Goal: Task Accomplishment & Management: Complete application form

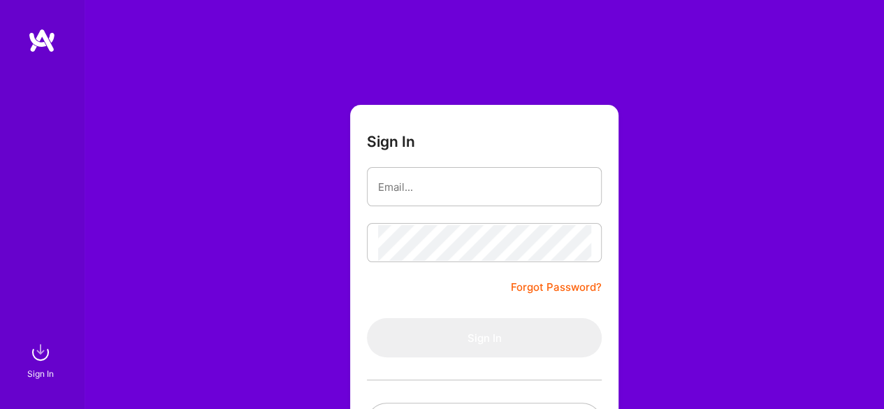
type input "[EMAIL_ADDRESS][DOMAIN_NAME]"
drag, startPoint x: 542, startPoint y: 185, endPoint x: 335, endPoint y: 192, distance: 207.7
click at [335, 192] on div "Sign In [EMAIL_ADDRESS][DOMAIN_NAME] Forgot Password? Sign In Continue with Goo…" at bounding box center [484, 262] width 800 height 525
click at [655, 262] on div "Sign In [EMAIL_ADDRESS][DOMAIN_NAME] Forgot Password? Sign In Continue with Goo…" at bounding box center [484, 262] width 800 height 525
click at [547, 286] on link "Forgot Password?" at bounding box center [556, 287] width 91 height 17
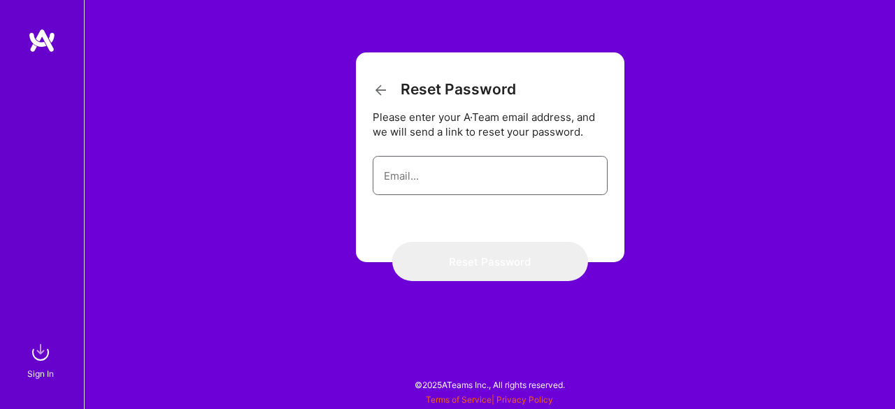
click at [450, 181] on input "email" at bounding box center [490, 176] width 212 height 36
paste input "[EMAIL_ADDRESS][DOMAIN_NAME]"
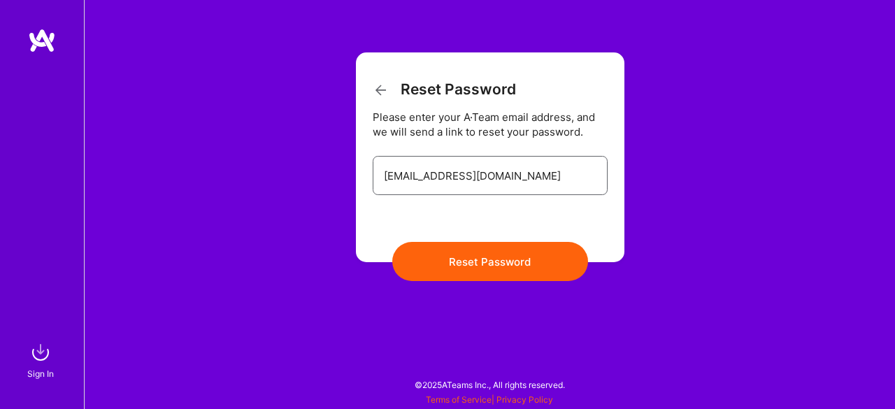
type input "[EMAIL_ADDRESS][DOMAIN_NAME]"
click at [513, 264] on button "Reset Password" at bounding box center [490, 261] width 196 height 39
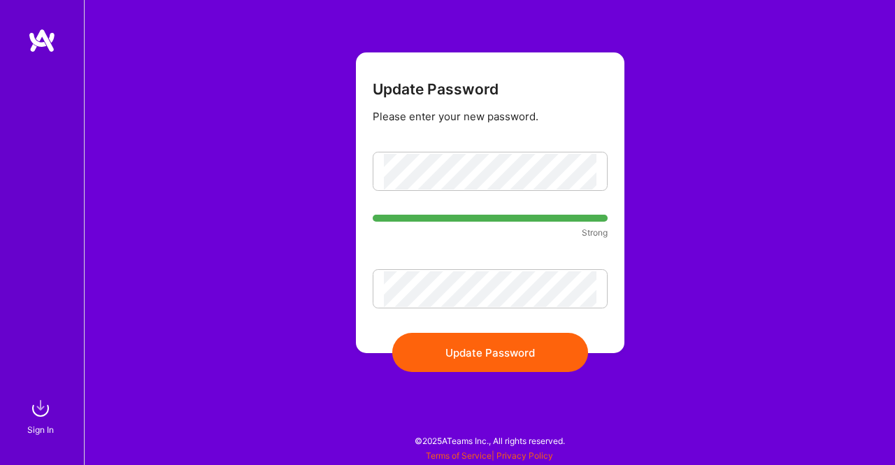
click at [492, 361] on button "Update Password" at bounding box center [490, 352] width 196 height 39
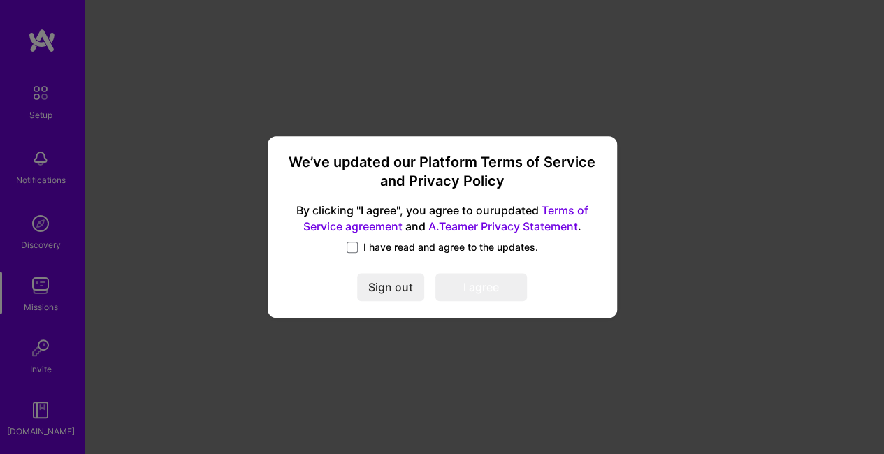
click at [357, 250] on span at bounding box center [352, 247] width 11 height 11
click at [0, 0] on input "I have read and agree to the updates." at bounding box center [0, 0] width 0 height 0
click at [490, 283] on button "I agree" at bounding box center [481, 287] width 92 height 28
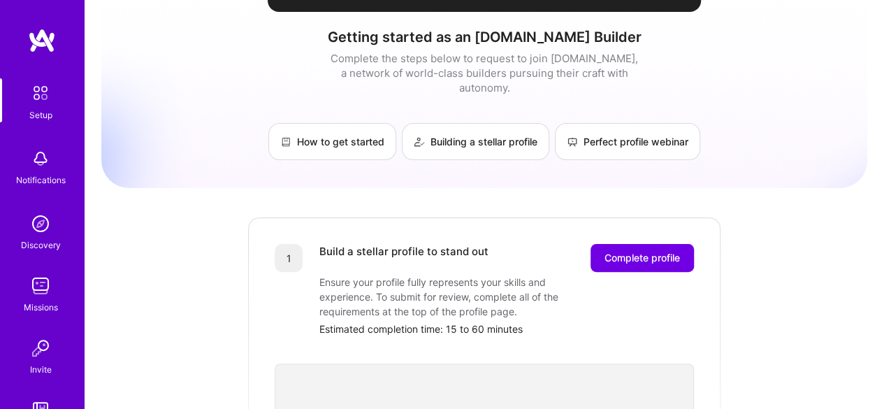
scroll to position [131, 0]
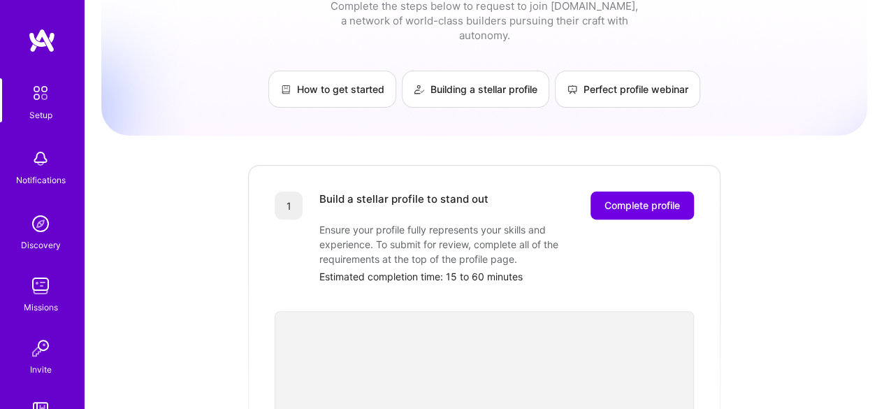
click at [656, 199] on span "Complete profile" at bounding box center [642, 206] width 75 height 14
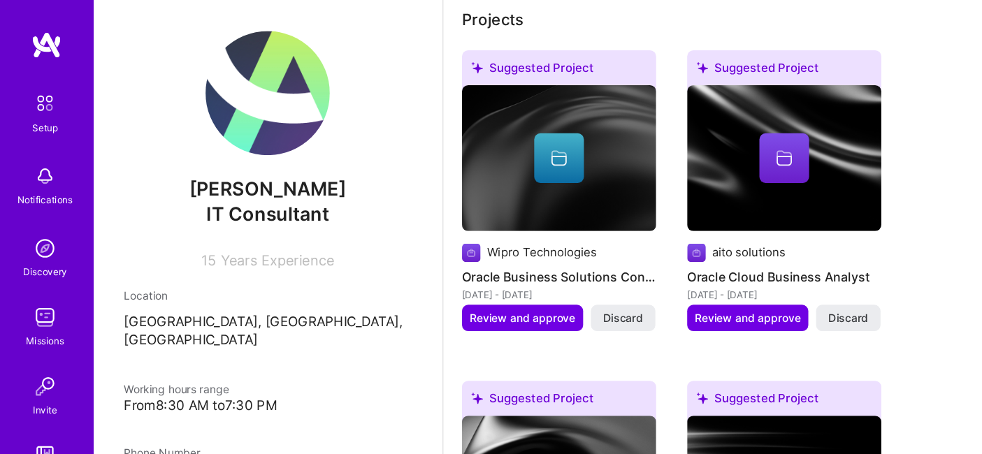
scroll to position [823, 0]
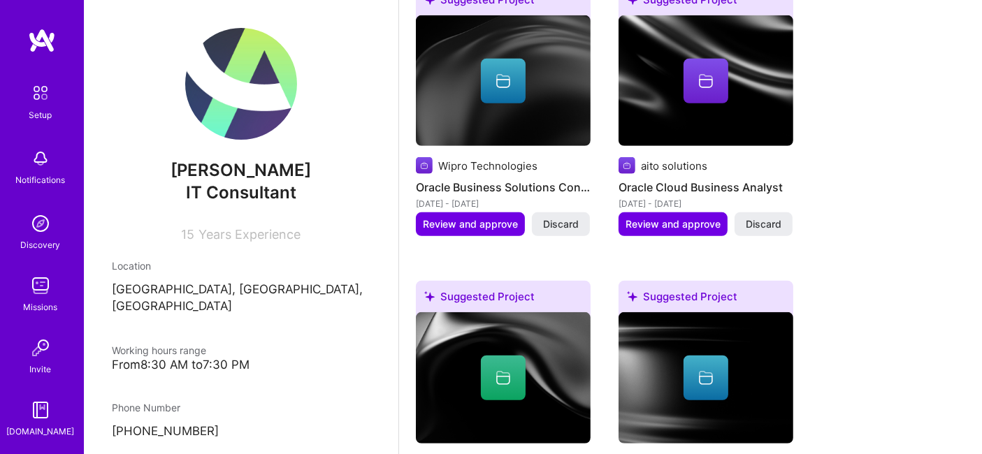
drag, startPoint x: 870, startPoint y: 0, endPoint x: 349, endPoint y: 252, distance: 578.3
click at [349, 252] on div "Prakash Sharma IT Consultant 15 Years Experience Location Atlanta, GA, USA Work…" at bounding box center [241, 227] width 315 height 454
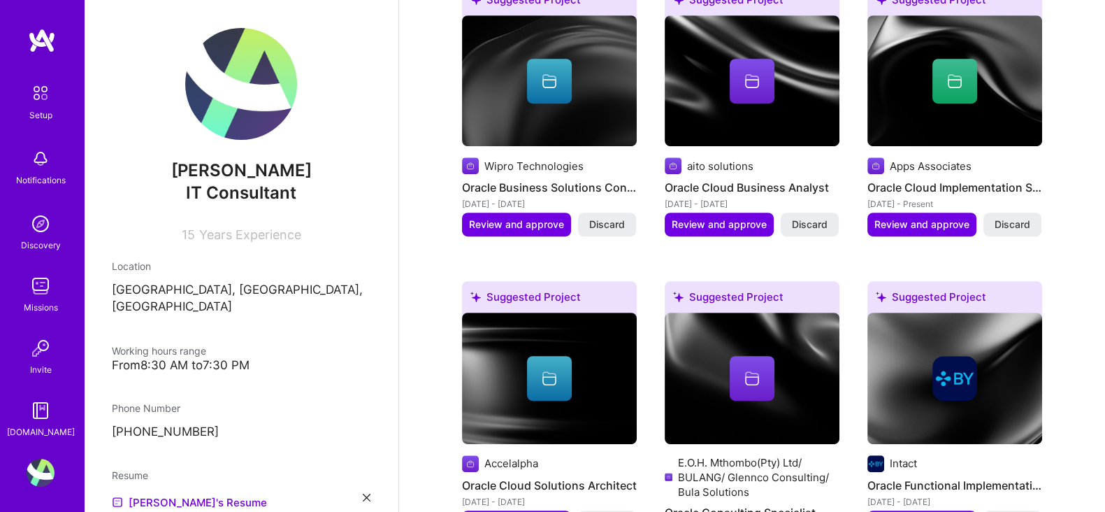
drag, startPoint x: 982, startPoint y: 0, endPoint x: 430, endPoint y: 229, distance: 597.6
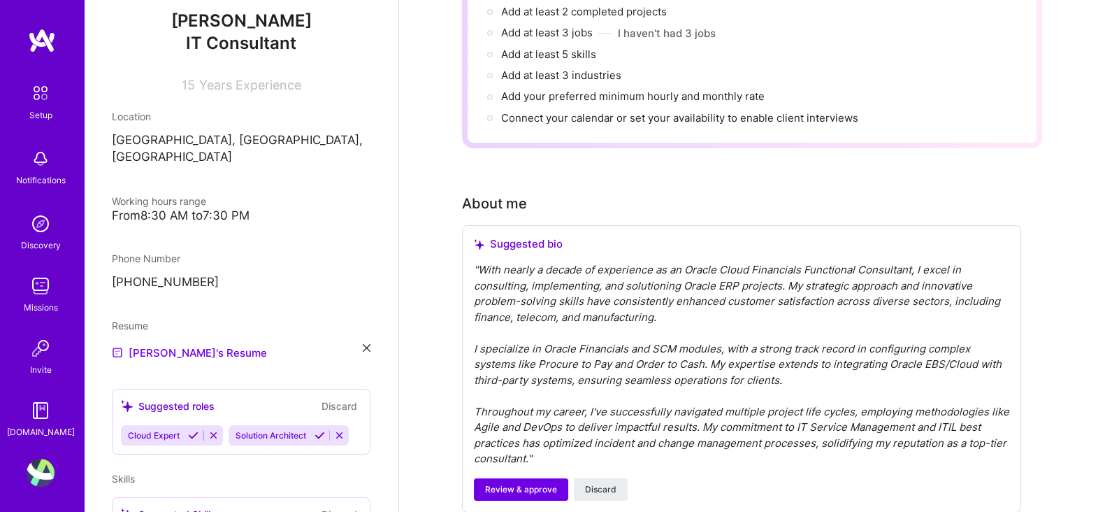
scroll to position [192, 0]
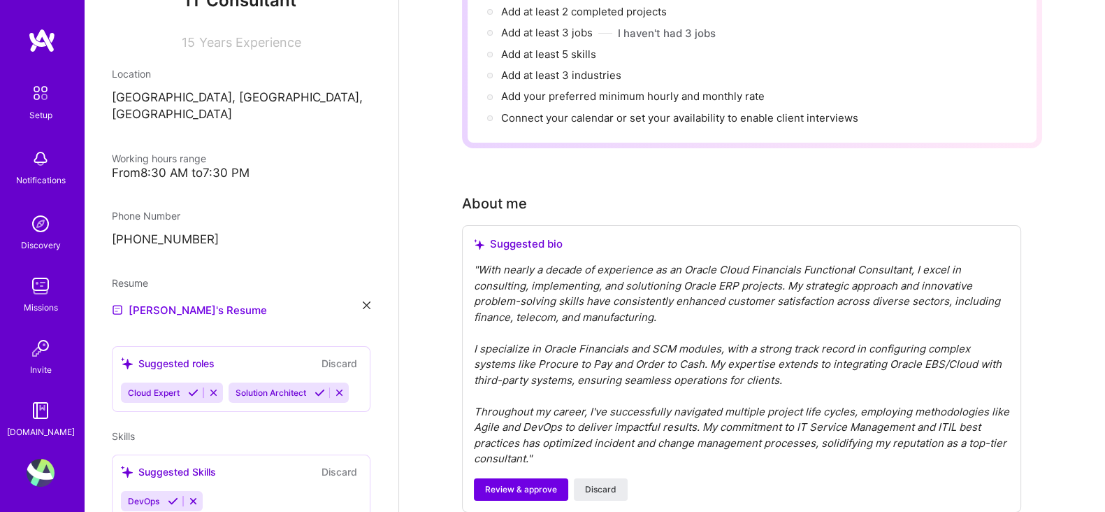
click at [363, 301] on icon at bounding box center [367, 305] width 8 height 8
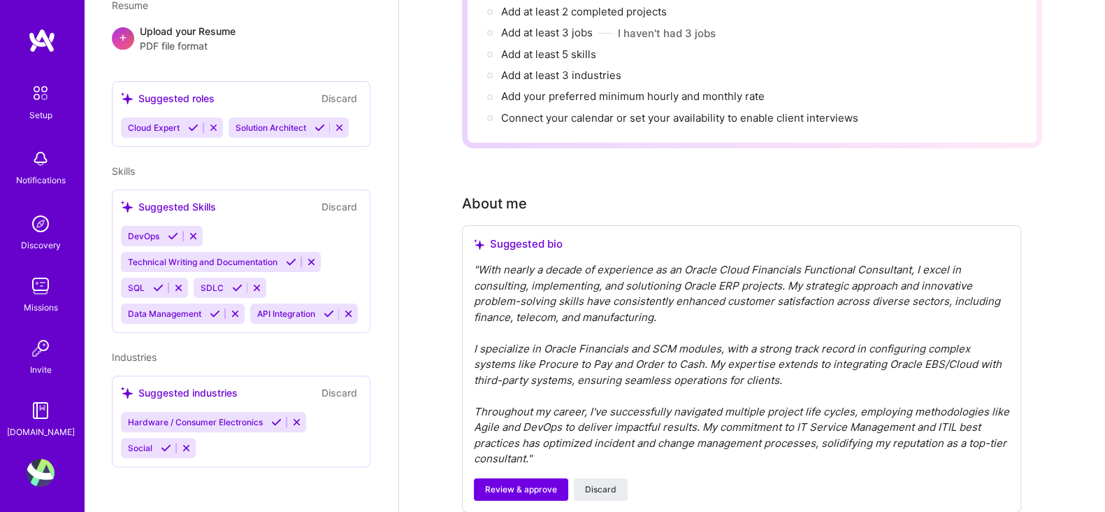
scroll to position [234, 0]
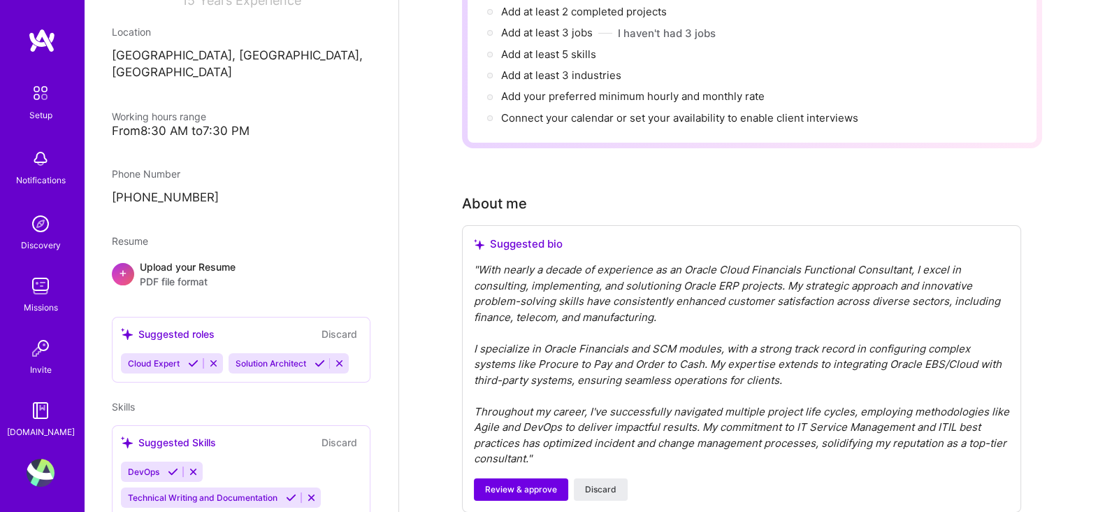
click at [186, 259] on div "Upload your Resume PDF file format" at bounding box center [188, 273] width 96 height 29
click at [174, 274] on span "PDF file format" at bounding box center [188, 281] width 96 height 15
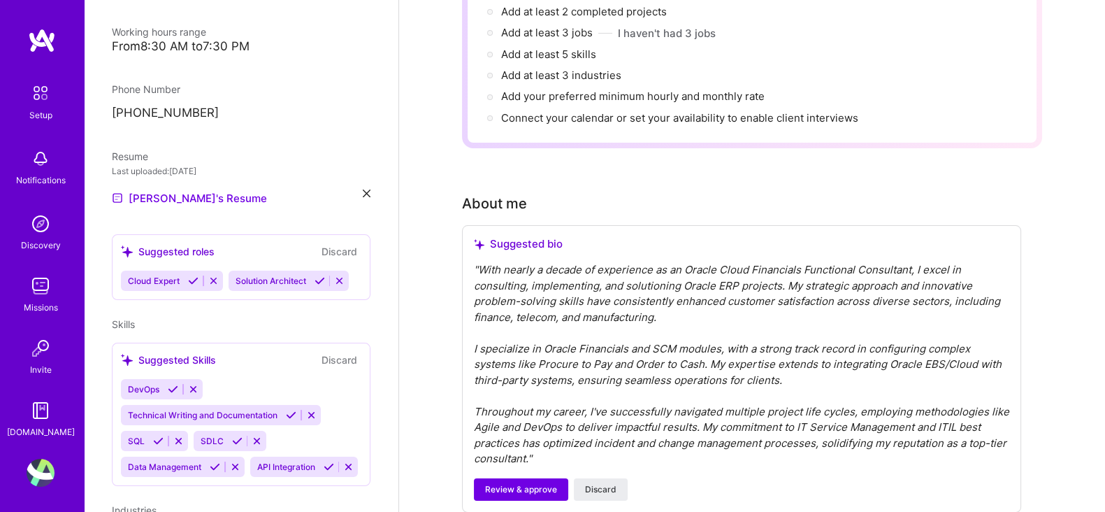
scroll to position [324, 0]
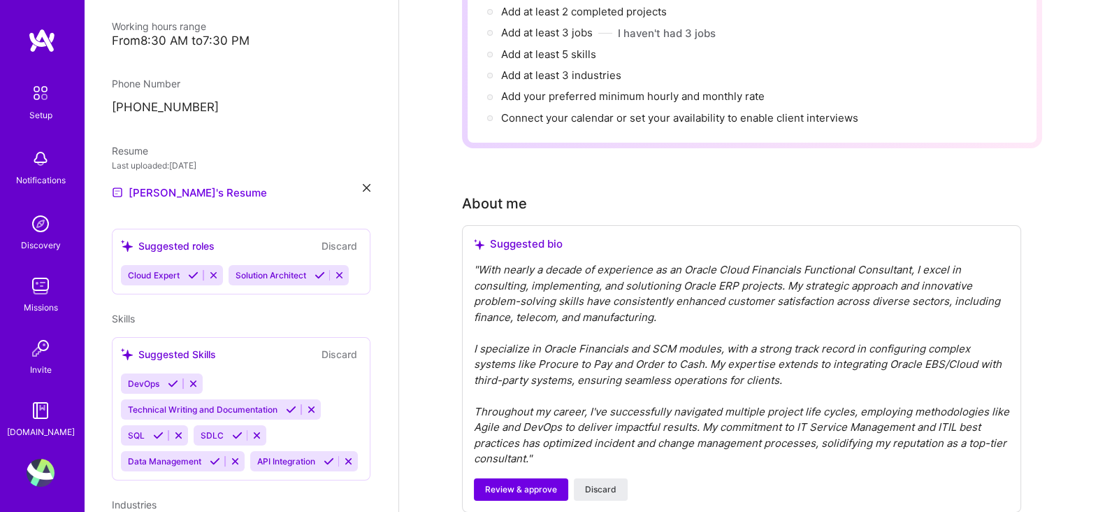
click at [334, 280] on icon at bounding box center [339, 275] width 10 height 10
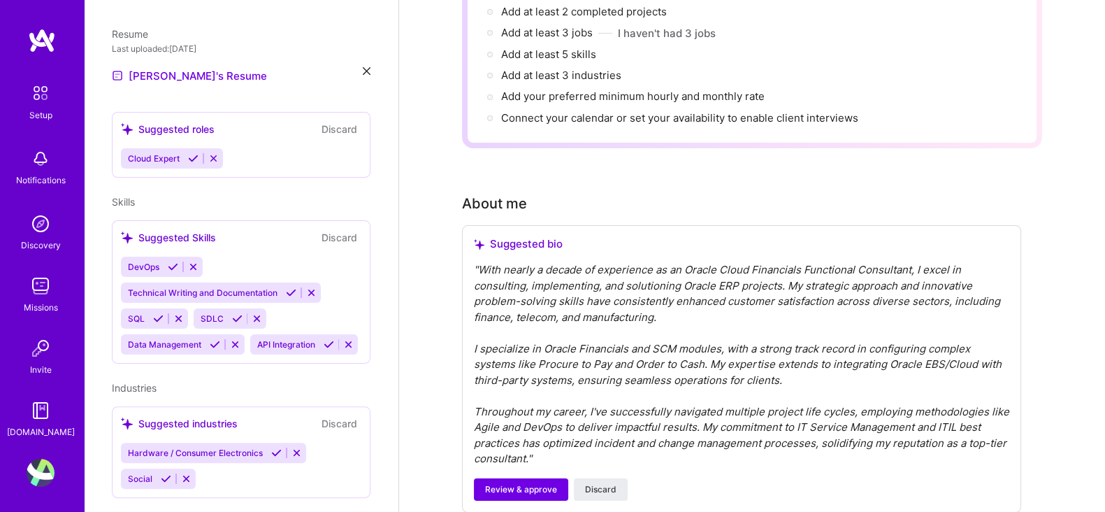
scroll to position [482, 0]
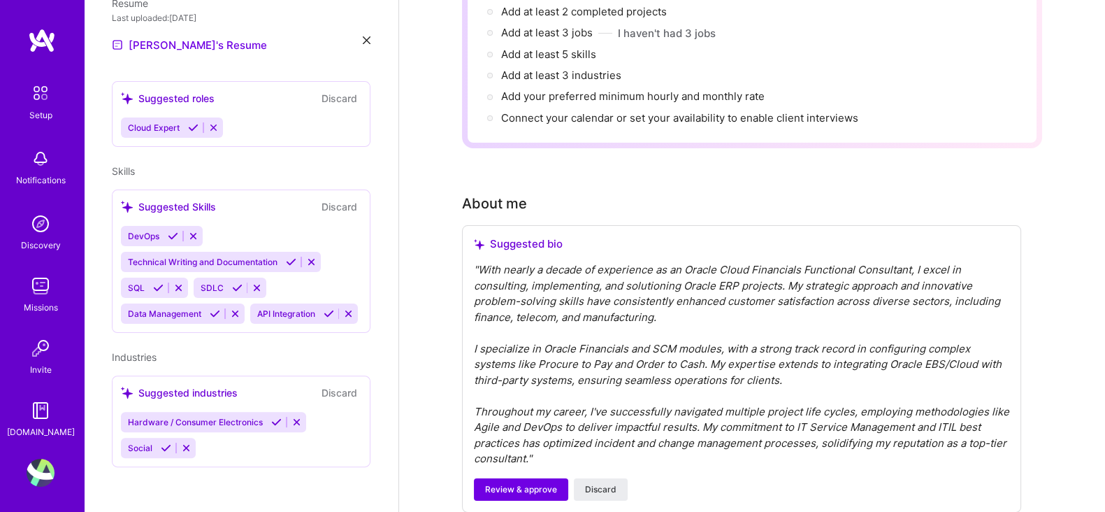
click at [326, 199] on button "Discard" at bounding box center [339, 207] width 44 height 16
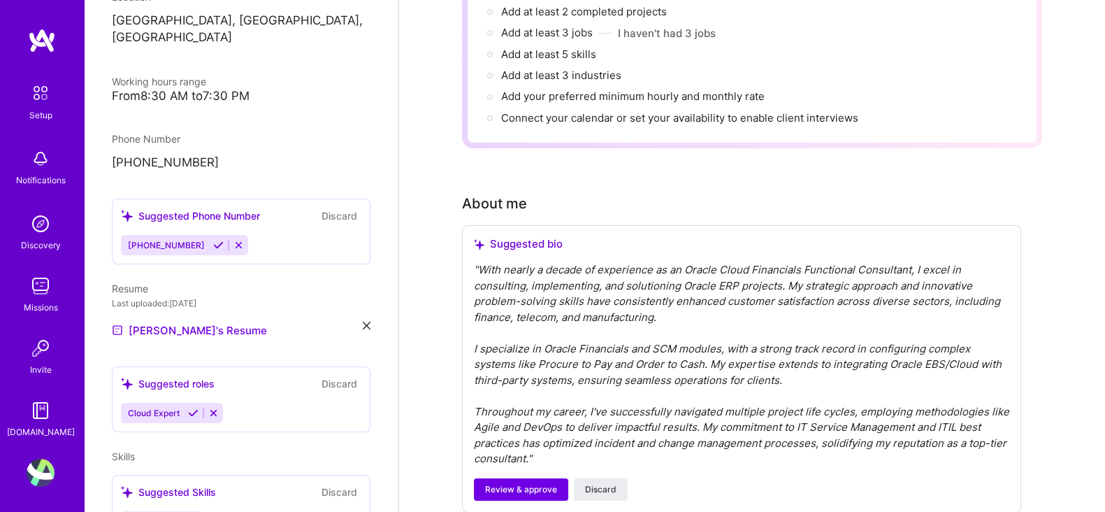
scroll to position [564, 0]
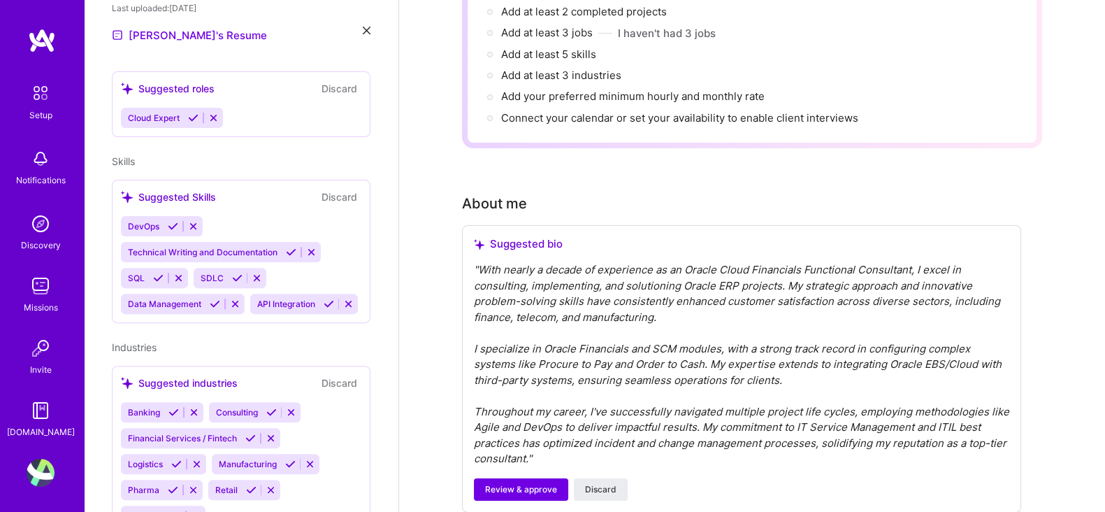
click at [326, 189] on button "Discard" at bounding box center [339, 197] width 44 height 16
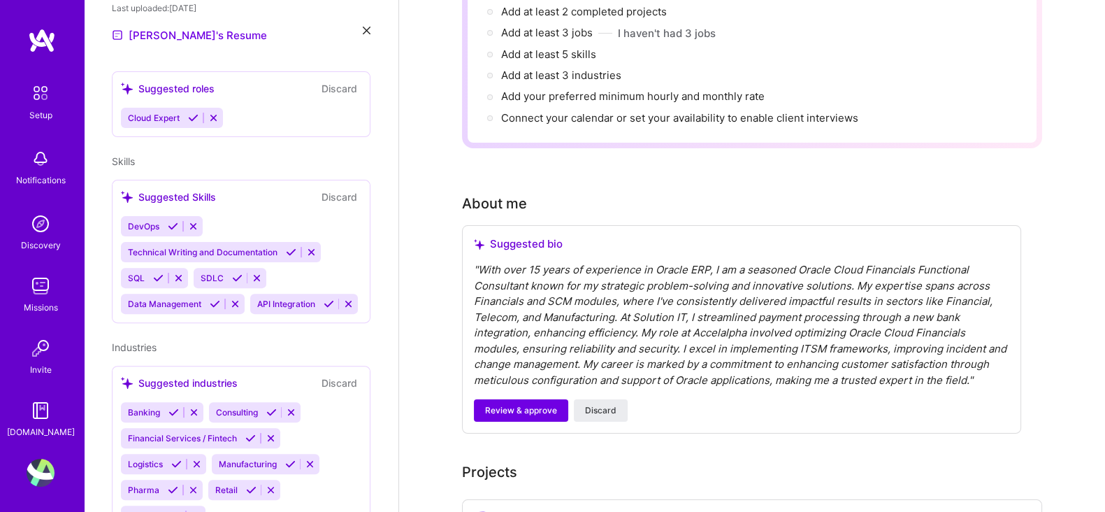
click at [326, 189] on button "Discard" at bounding box center [339, 197] width 44 height 16
click at [190, 221] on icon at bounding box center [193, 226] width 10 height 10
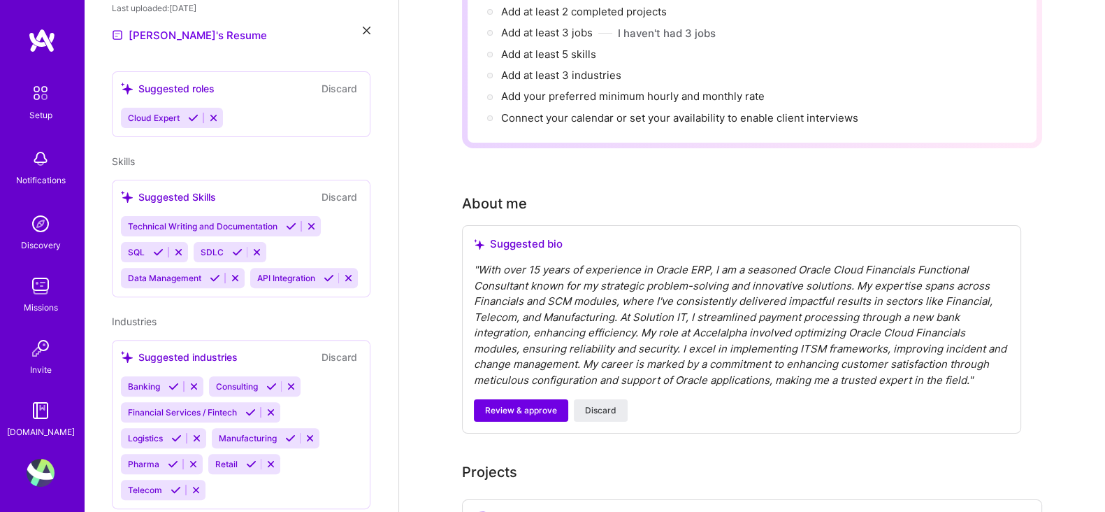
click at [306, 221] on icon at bounding box center [311, 226] width 10 height 10
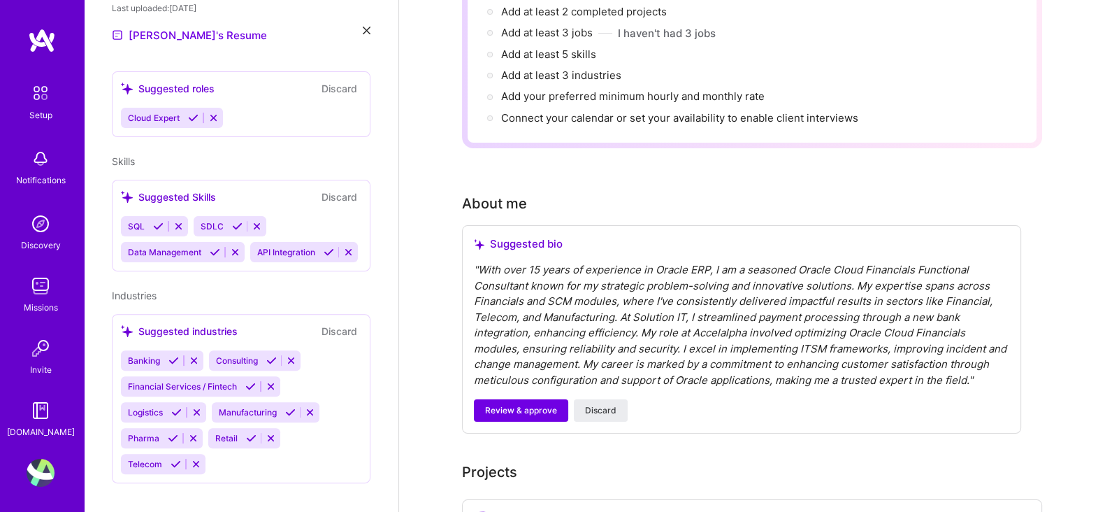
click at [255, 221] on icon at bounding box center [257, 226] width 10 height 10
click at [301, 220] on button at bounding box center [307, 226] width 19 height 12
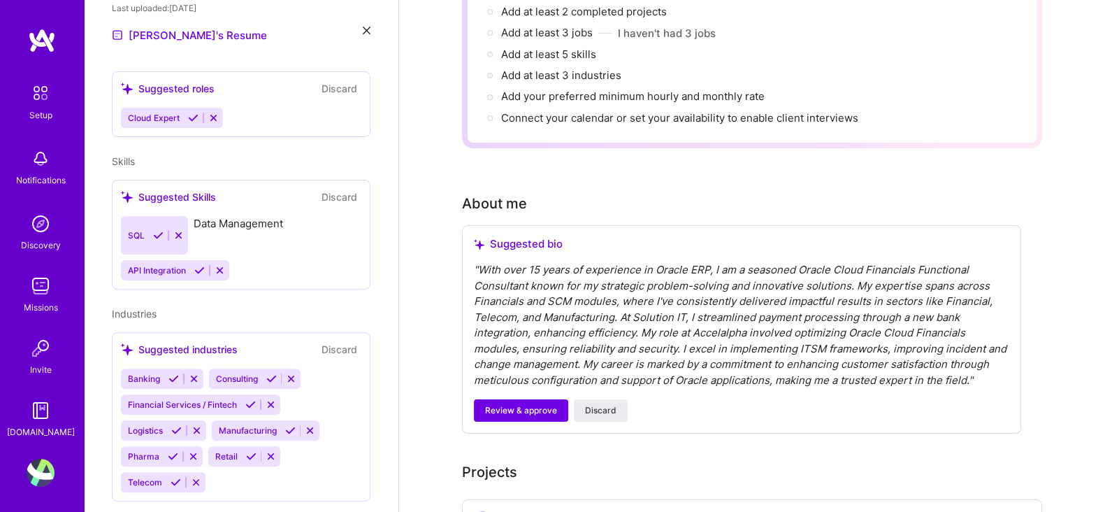
scroll to position [538, 0]
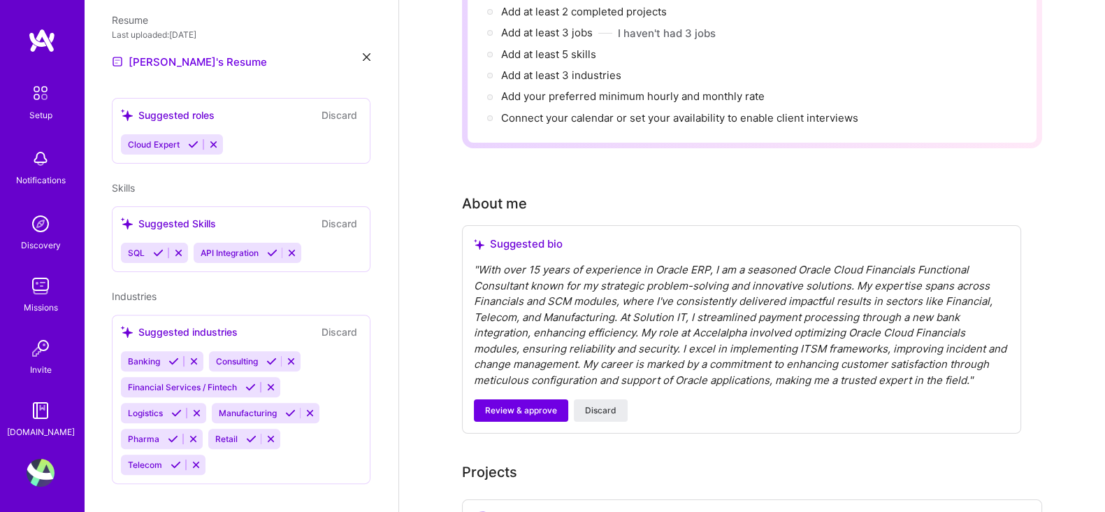
click at [291, 247] on icon at bounding box center [292, 252] width 10 height 10
click at [173, 247] on icon at bounding box center [178, 252] width 10 height 10
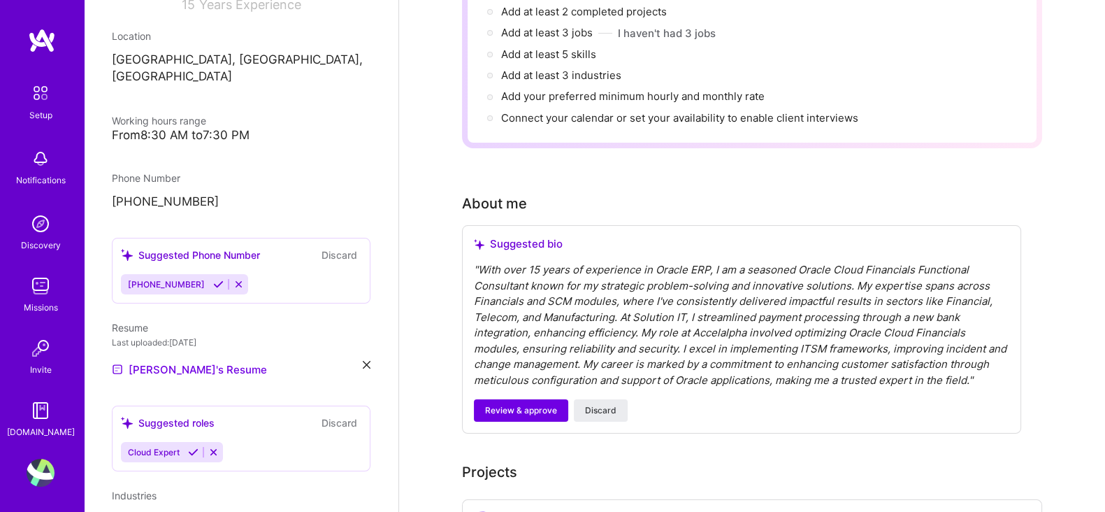
scroll to position [210, 0]
